Goal: Obtain resource: Obtain resource

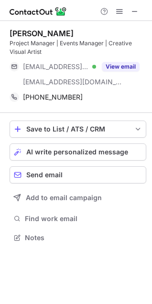
scroll to position [231, 152]
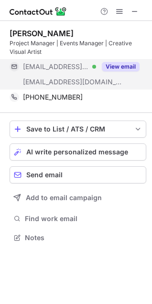
click at [116, 62] on button "View email" at bounding box center [120, 67] width 38 height 10
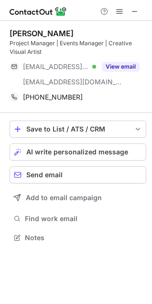
scroll to position [231, 152]
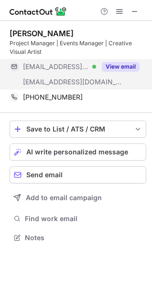
click at [125, 62] on button "View email" at bounding box center [120, 67] width 38 height 10
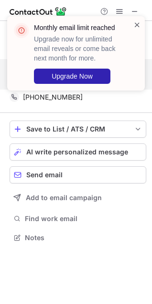
click at [133, 23] on span at bounding box center [137, 25] width 8 height 10
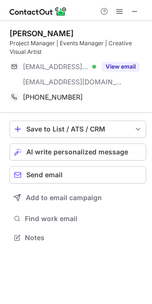
scroll to position [231, 152]
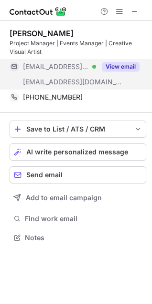
click at [128, 62] on button "View email" at bounding box center [120, 67] width 38 height 10
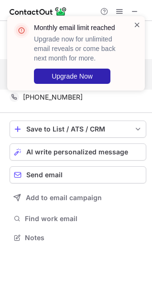
click at [137, 24] on span at bounding box center [137, 25] width 8 height 10
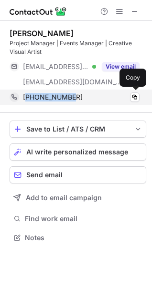
drag, startPoint x: 66, startPoint y: 96, endPoint x: 27, endPoint y: 95, distance: 39.1
click at [27, 95] on div "[PHONE_NUMBER]" at bounding box center [81, 97] width 116 height 9
